Goal: Find specific page/section: Find specific page/section

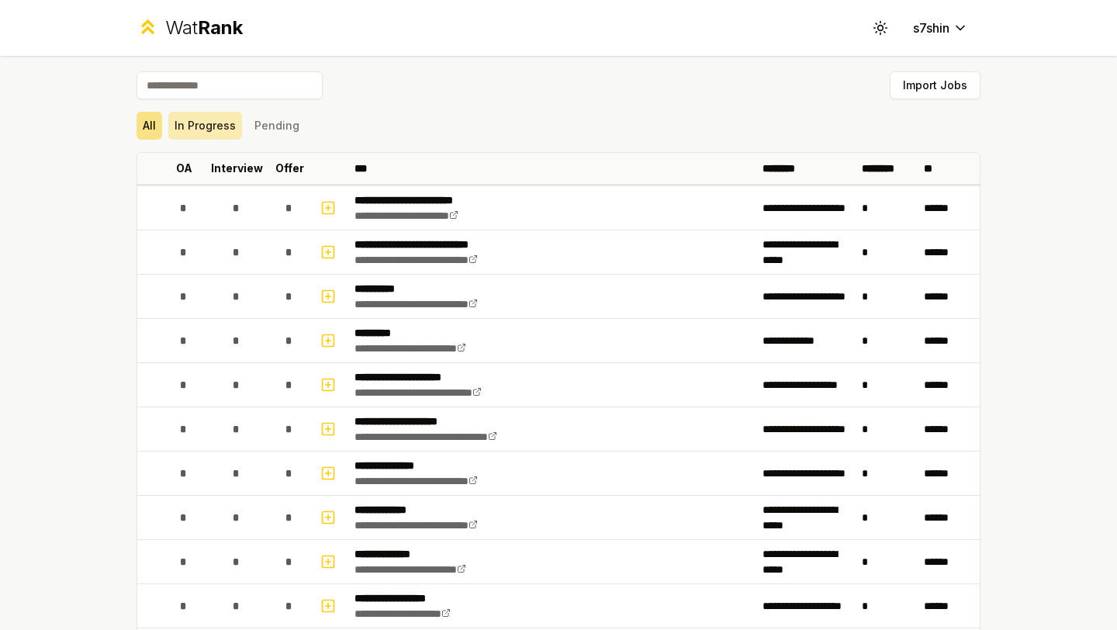
click at [213, 116] on button "In Progress" at bounding box center [205, 126] width 74 height 28
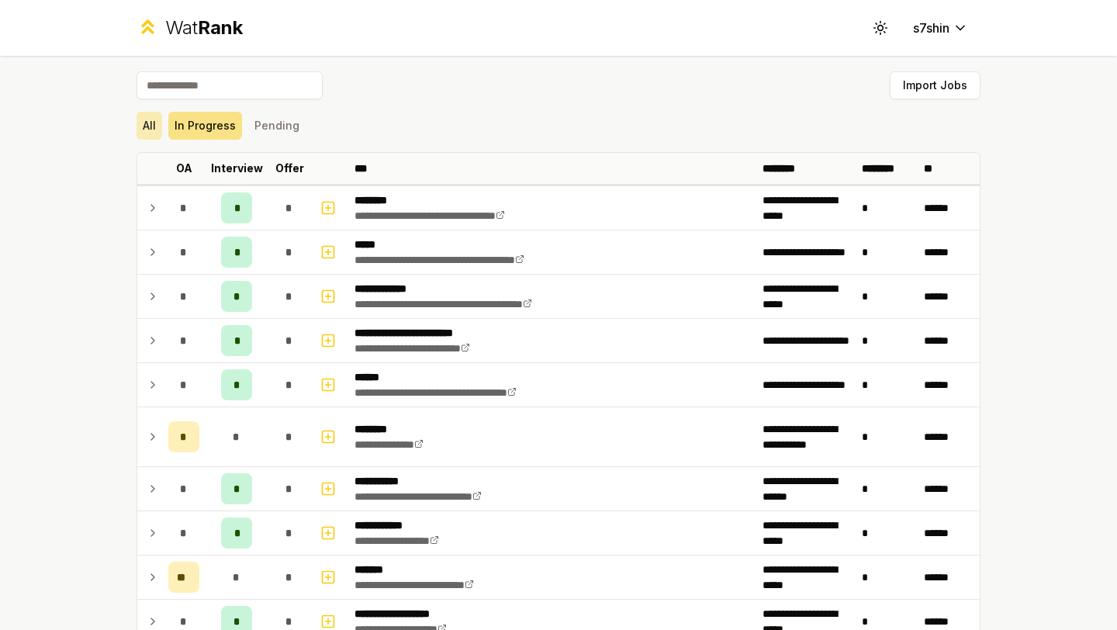
click at [155, 122] on button "All" at bounding box center [150, 126] width 26 height 28
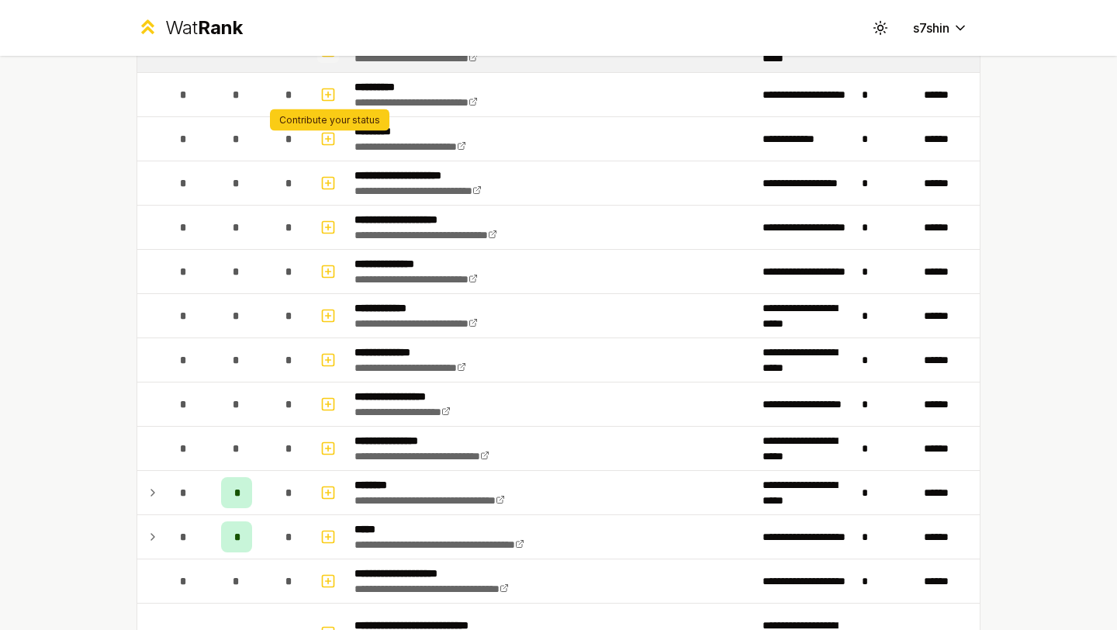
scroll to position [272, 0]
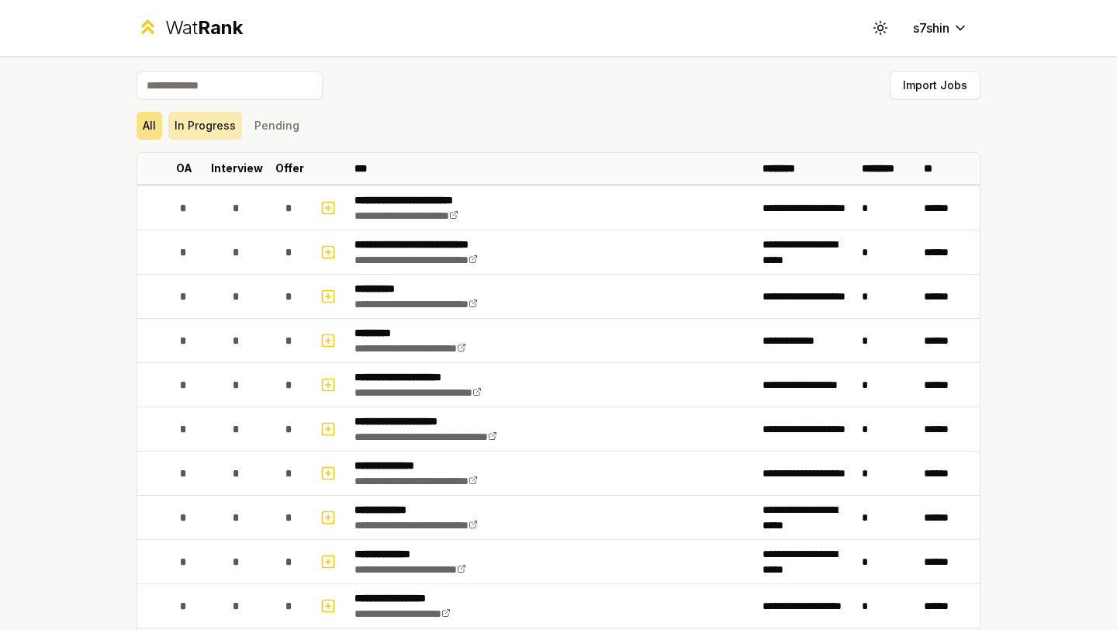
click at [201, 134] on button "In Progress" at bounding box center [205, 126] width 74 height 28
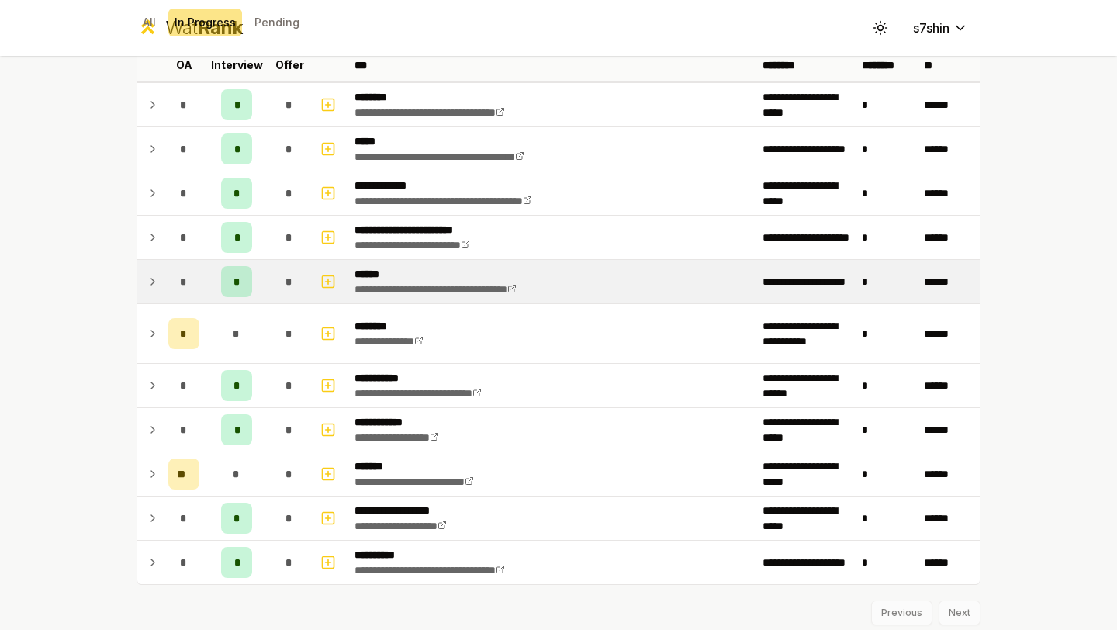
scroll to position [105, 0]
